Goal: Navigation & Orientation: Find specific page/section

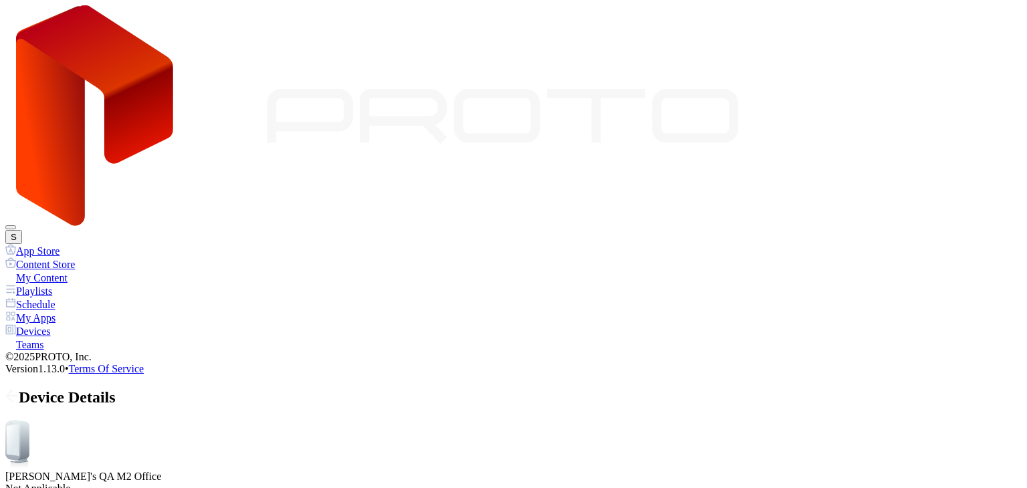
drag, startPoint x: 256, startPoint y: 271, endPoint x: 227, endPoint y: 274, distance: 28.2
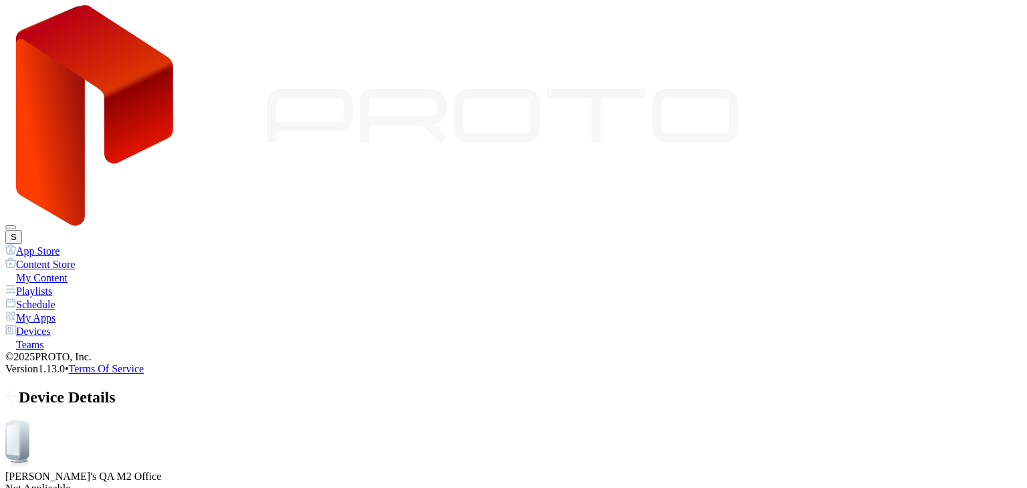
drag, startPoint x: 227, startPoint y: 274, endPoint x: 298, endPoint y: 272, distance: 70.9
click at [19, 389] on icon at bounding box center [11, 395] width 13 height 13
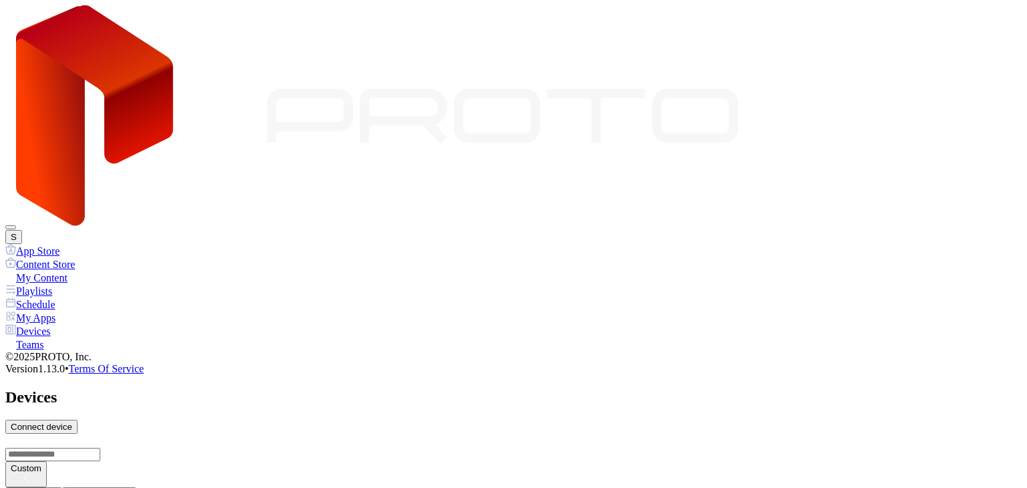
scroll to position [276, 0]
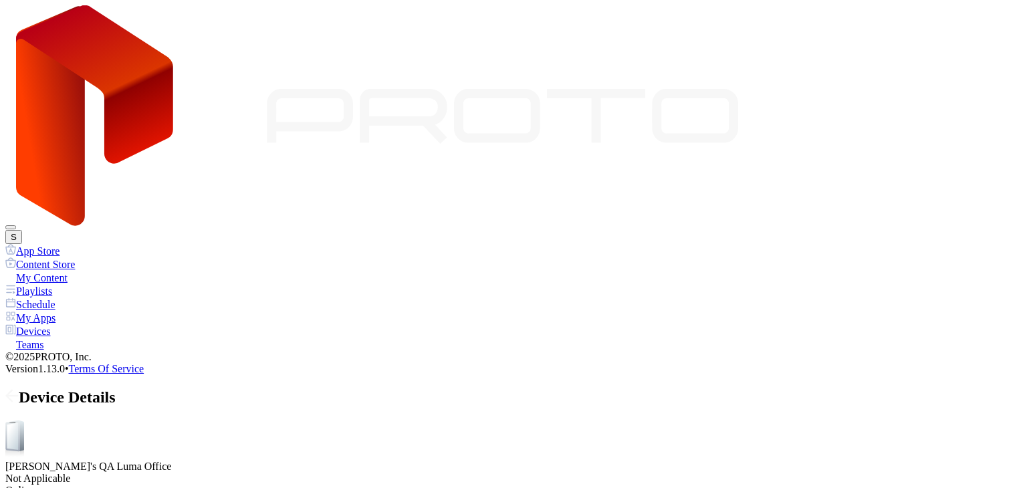
drag, startPoint x: 276, startPoint y: 274, endPoint x: 239, endPoint y: 272, distance: 36.2
drag, startPoint x: 238, startPoint y: 271, endPoint x: 294, endPoint y: 272, distance: 56.2
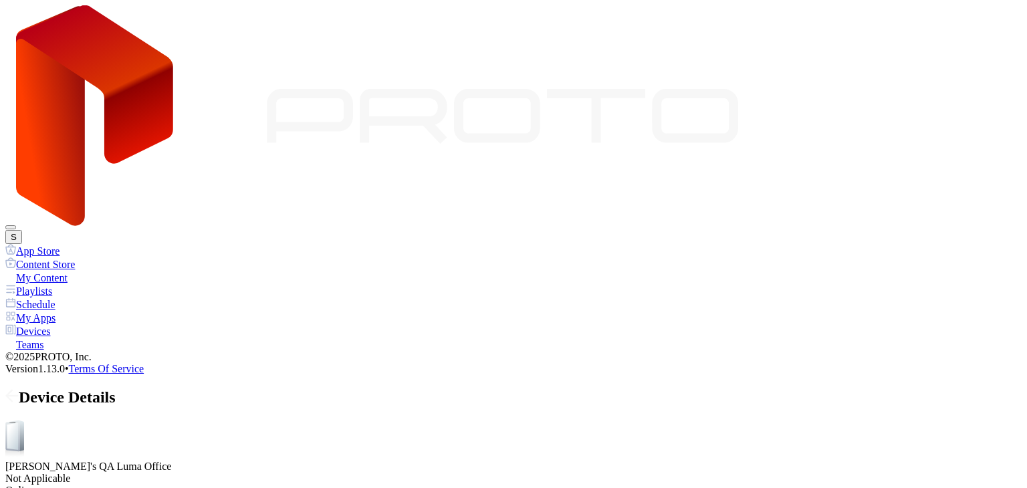
drag, startPoint x: 302, startPoint y: 271, endPoint x: 315, endPoint y: 271, distance: 12.7
drag, startPoint x: 304, startPoint y: 271, endPoint x: 293, endPoint y: 272, distance: 11.4
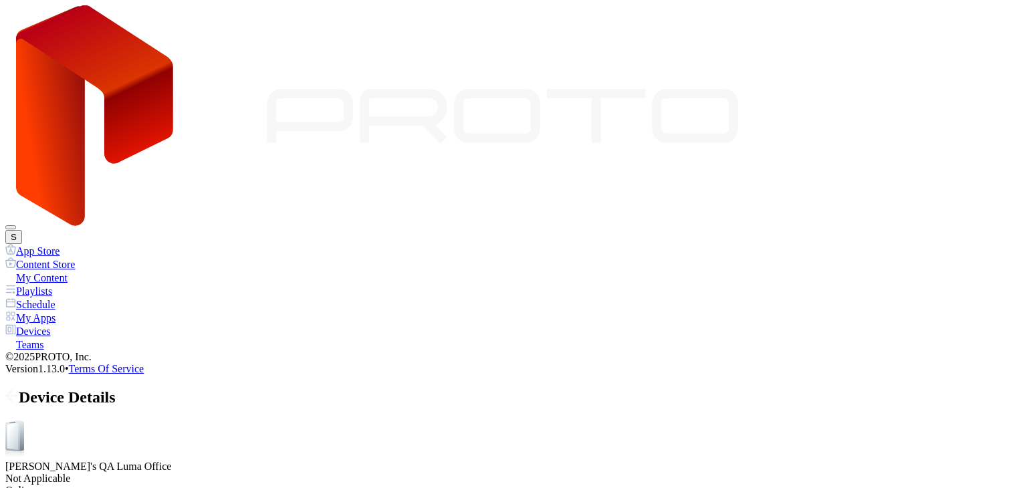
drag, startPoint x: 243, startPoint y: 268, endPoint x: 229, endPoint y: 275, distance: 16.2
drag, startPoint x: 227, startPoint y: 272, endPoint x: 220, endPoint y: 274, distance: 7.5
drag, startPoint x: 217, startPoint y: 274, endPoint x: 258, endPoint y: 274, distance: 41.5
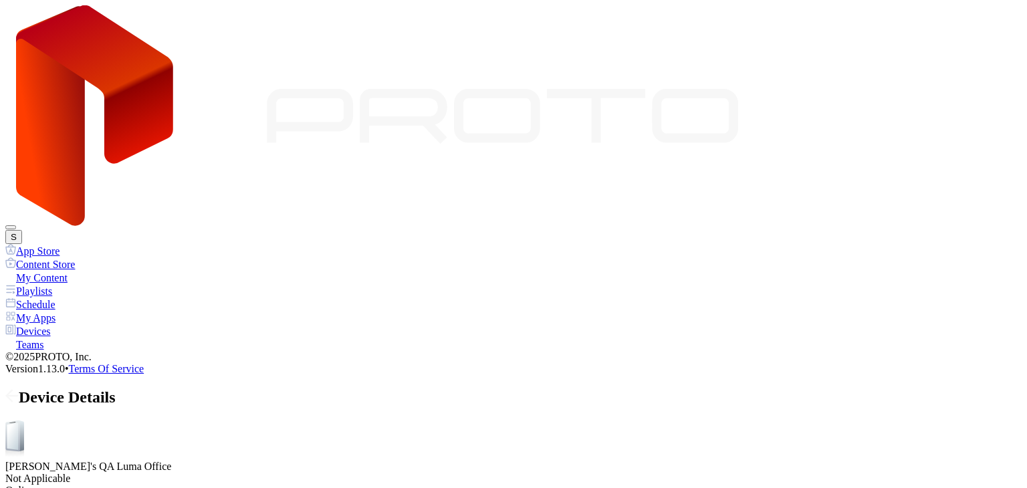
drag, startPoint x: 266, startPoint y: 271, endPoint x: 310, endPoint y: 272, distance: 44.2
drag, startPoint x: 307, startPoint y: 274, endPoint x: 319, endPoint y: 274, distance: 12.0
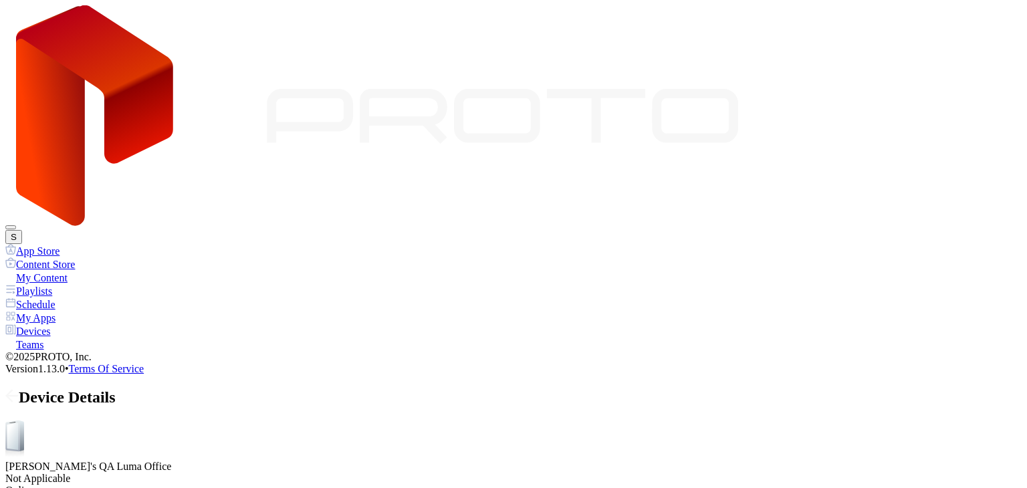
drag, startPoint x: 321, startPoint y: 273, endPoint x: 334, endPoint y: 274, distance: 13.4
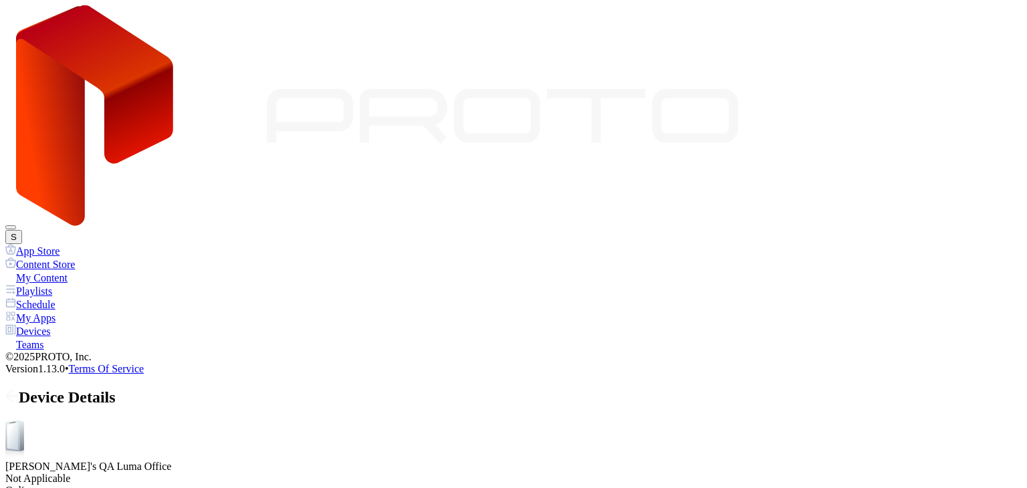
drag, startPoint x: 217, startPoint y: 274, endPoint x: 264, endPoint y: 274, distance: 47.5
